Goal: Task Accomplishment & Management: Use online tool/utility

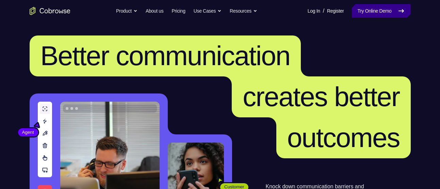
click at [392, 5] on link "Try Online Demo" at bounding box center [381, 11] width 59 height 14
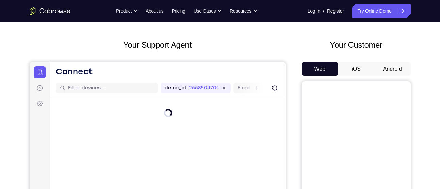
scroll to position [26, 0]
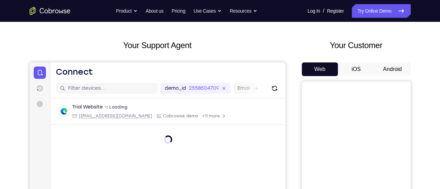
click at [389, 72] on button "Android" at bounding box center [392, 69] width 36 height 14
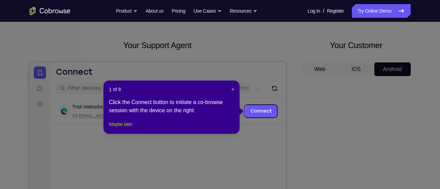
click at [130, 128] on button "Maybe later" at bounding box center [120, 124] width 23 height 8
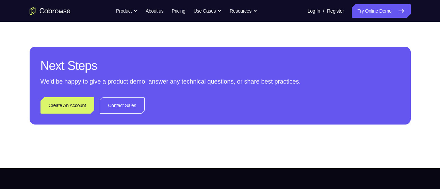
scroll to position [305, 0]
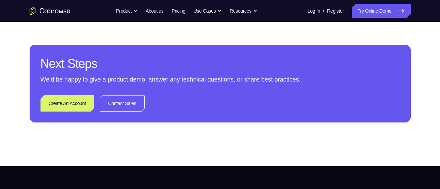
click at [50, 12] on icon "Go to the home page" at bounding box center [50, 11] width 41 height 8
